Goal: Understand process/instructions: Learn how to perform a task or action

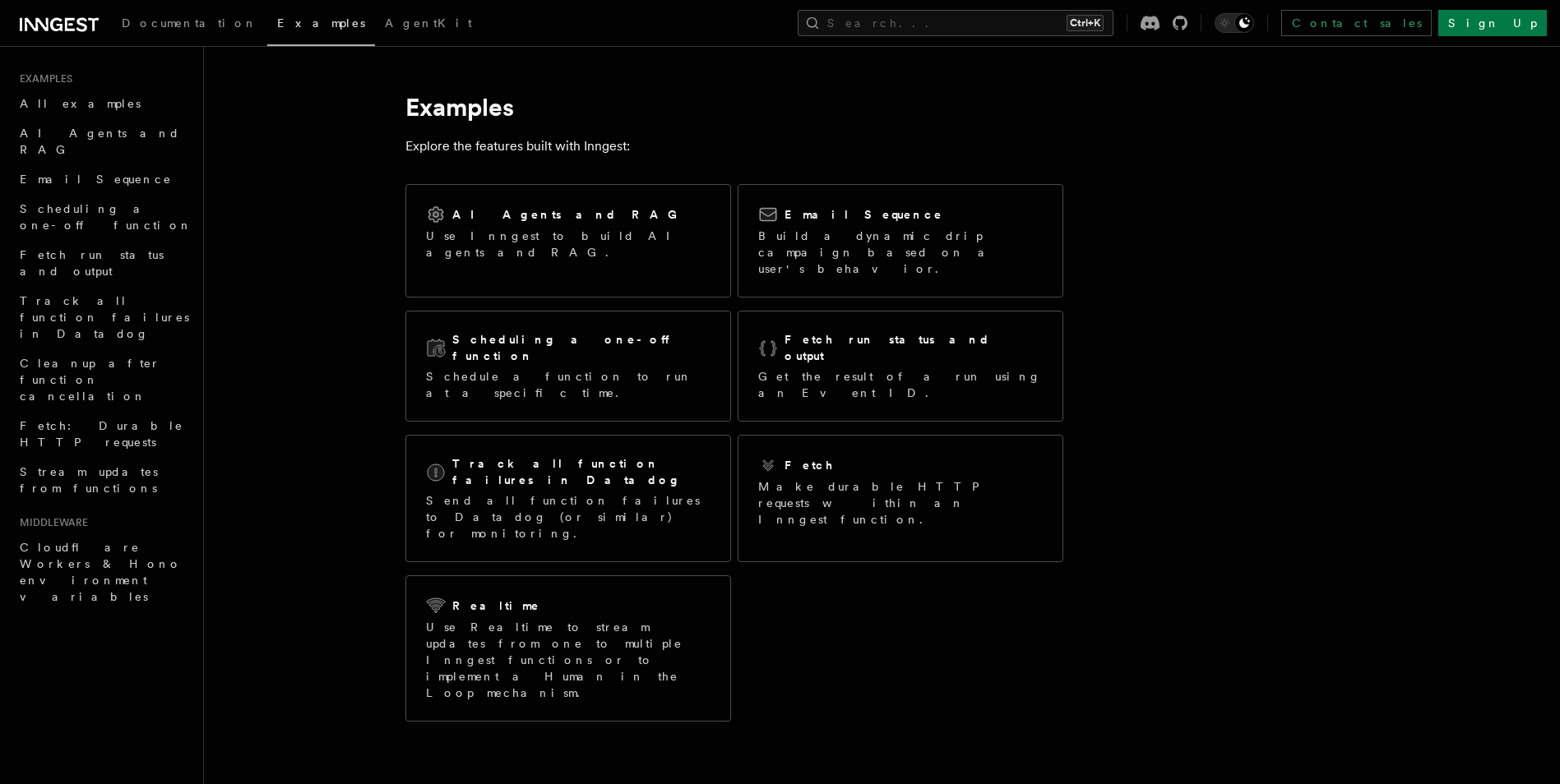
click at [68, 17] on icon at bounding box center [58, 24] width 79 height 19
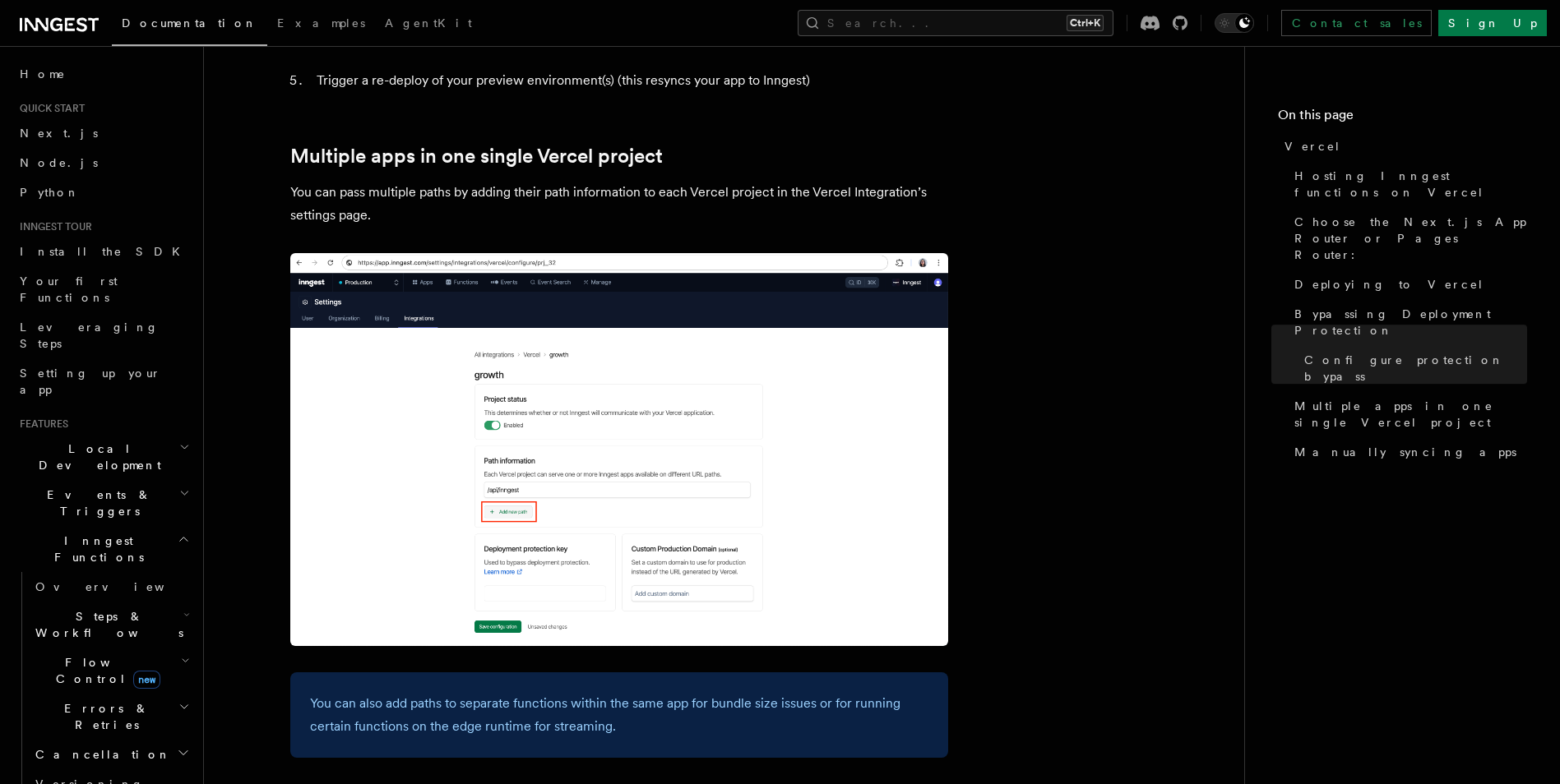
scroll to position [2118, 0]
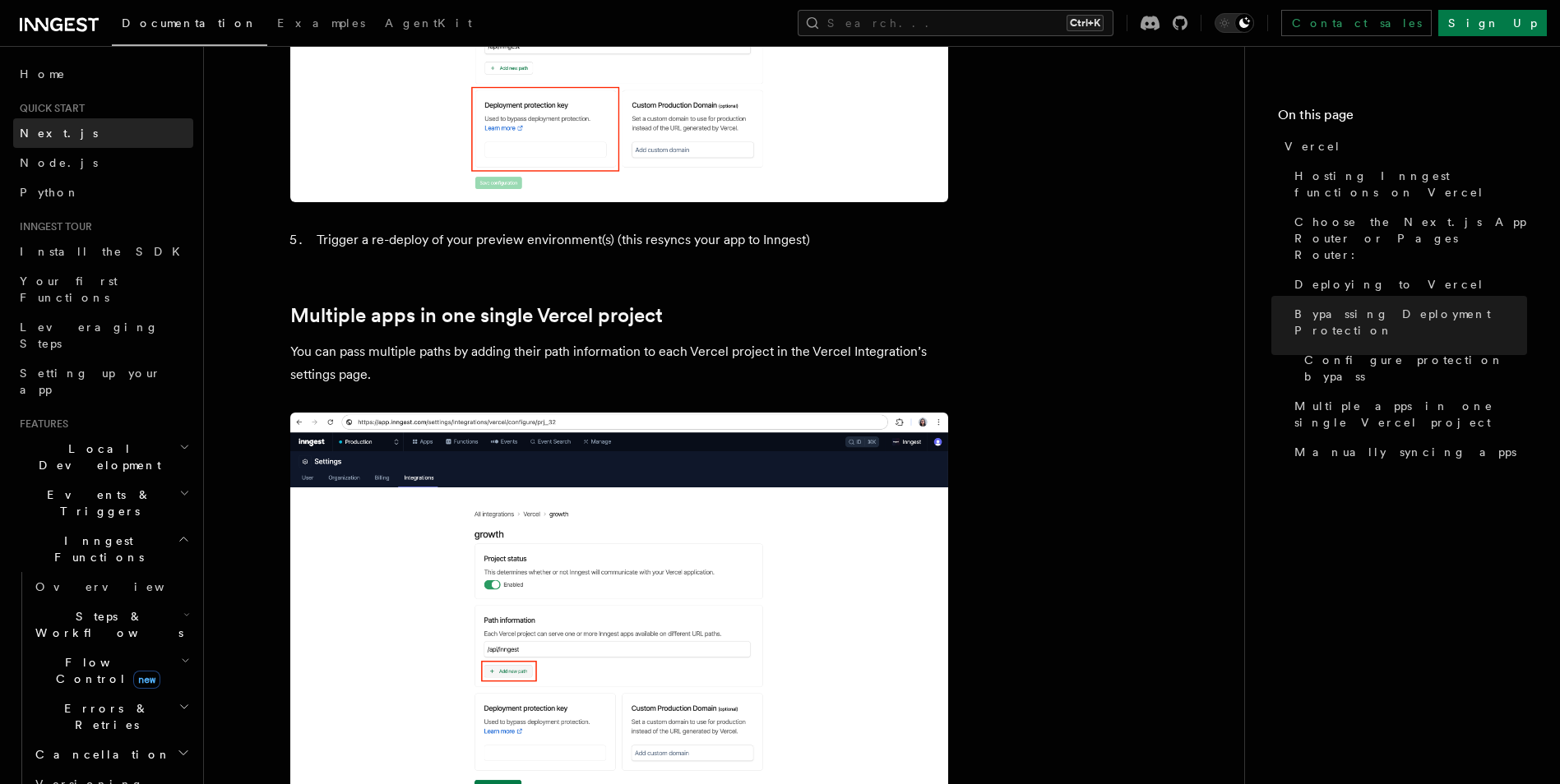
click at [68, 140] on link "Next.js" at bounding box center [104, 133] width 180 height 30
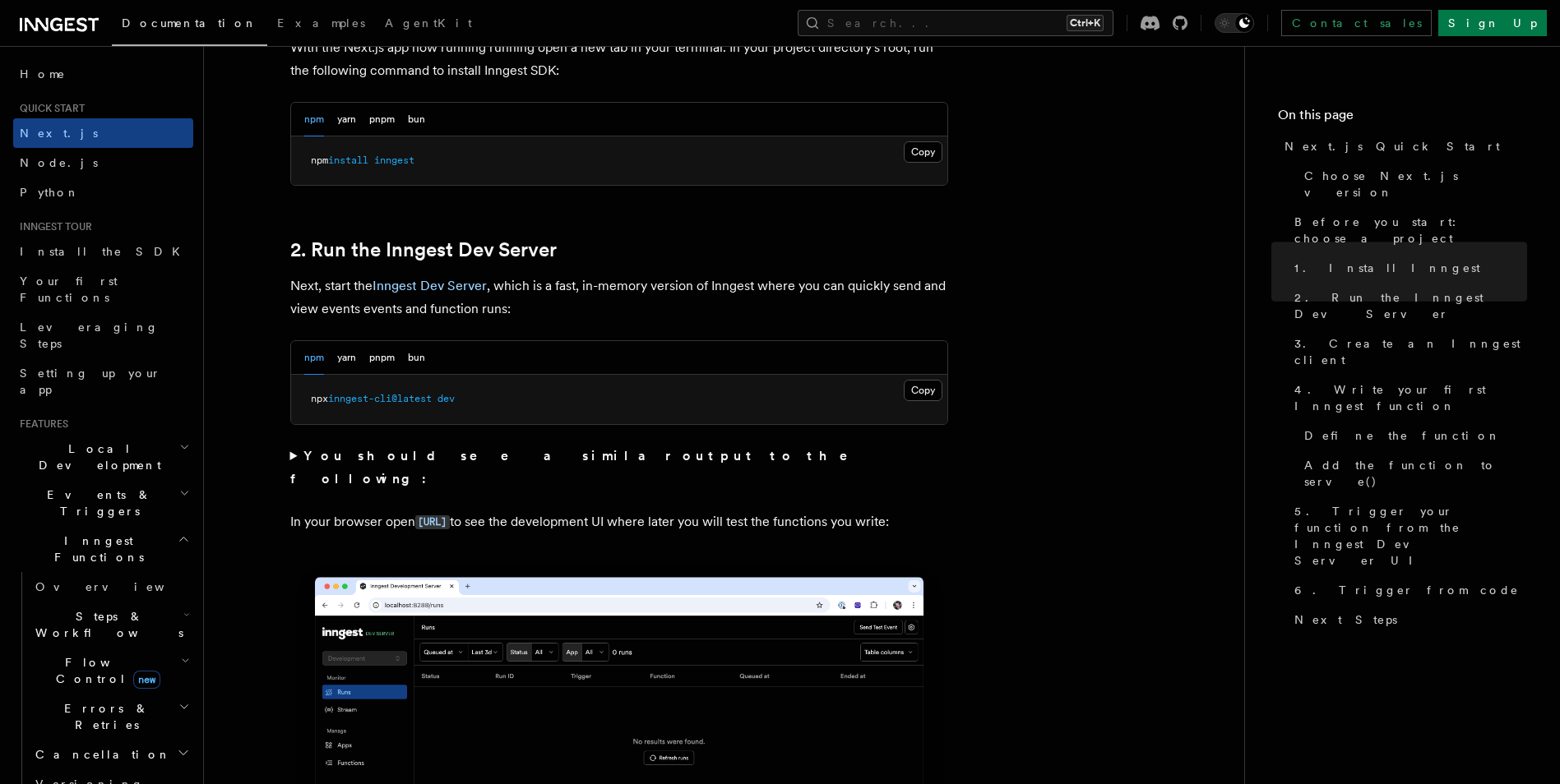
scroll to position [891, 0]
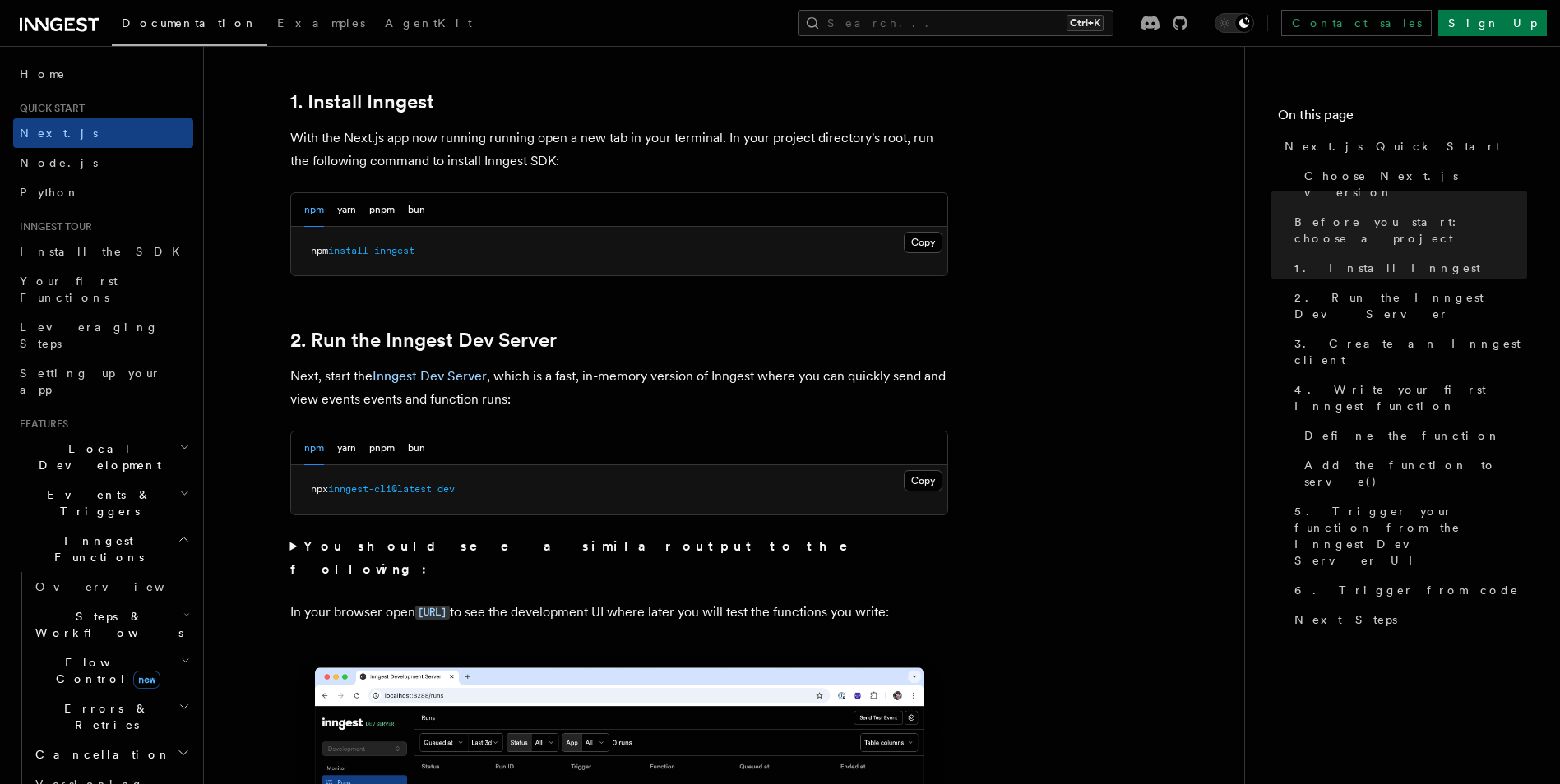
click at [378, 492] on span "inngest-cli@latest" at bounding box center [379, 489] width 104 height 12
click at [396, 495] on pre "npx inngest-cli@latest dev" at bounding box center [619, 489] width 656 height 49
drag, startPoint x: 396, startPoint y: 495, endPoint x: 337, endPoint y: 496, distance: 59.0
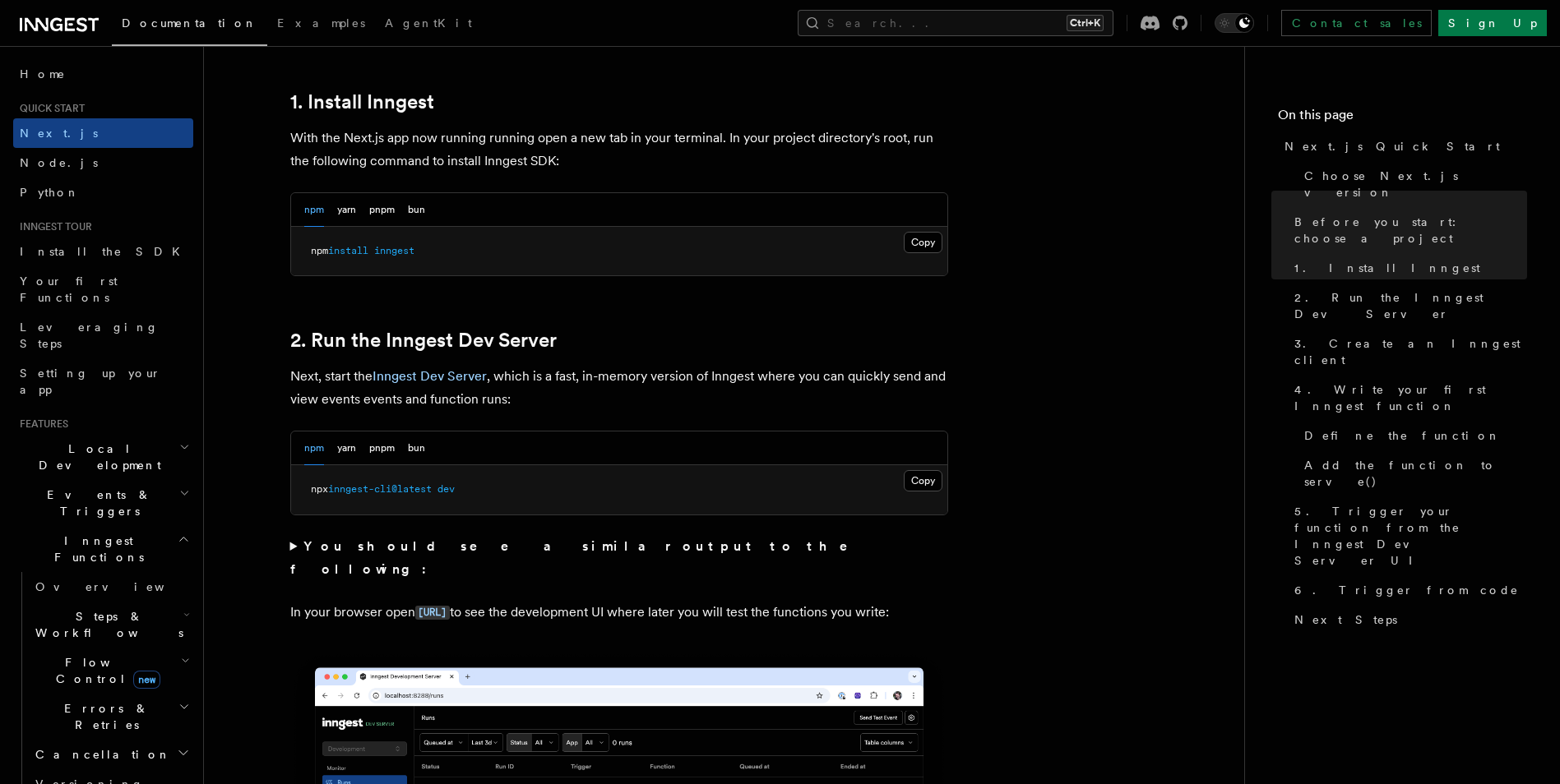
click at [337, 496] on pre "npx inngest-cli@latest dev" at bounding box center [619, 489] width 656 height 49
drag, startPoint x: 389, startPoint y: 496, endPoint x: 495, endPoint y: 487, distance: 106.4
click at [495, 487] on pre "npx inngest-cli@latest dev" at bounding box center [619, 489] width 656 height 49
click at [919, 478] on button "Copy Copied" at bounding box center [923, 481] width 39 height 21
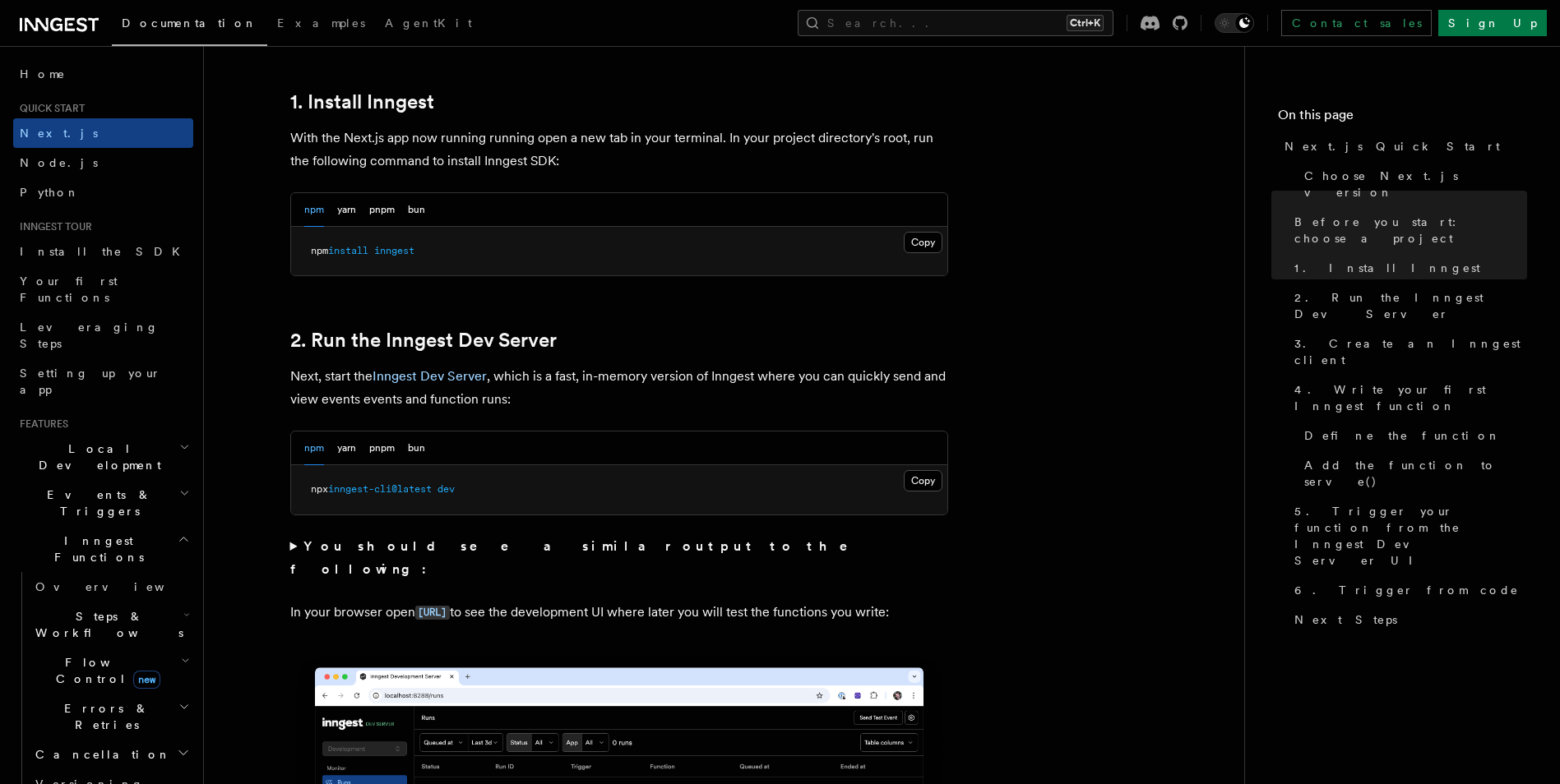
click at [393, 492] on span "inngest-cli@latest" at bounding box center [379, 489] width 104 height 12
copy div "npx inngest-cli@latest dev"
